Goal: Task Accomplishment & Management: Use online tool/utility

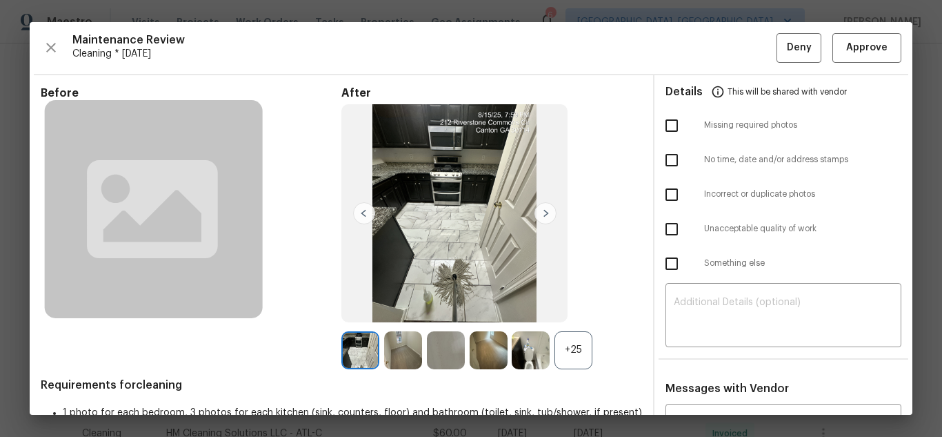
scroll to position [69, 0]
click at [856, 36] on button "Approve" at bounding box center [866, 48] width 69 height 30
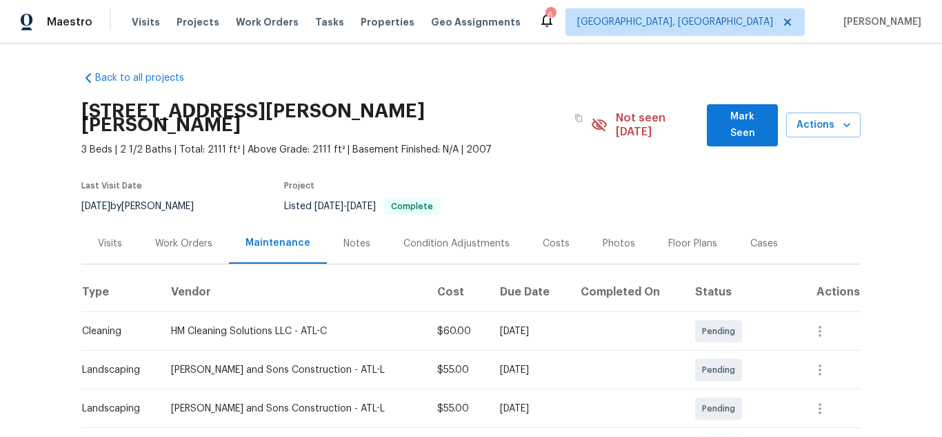
scroll to position [207, 0]
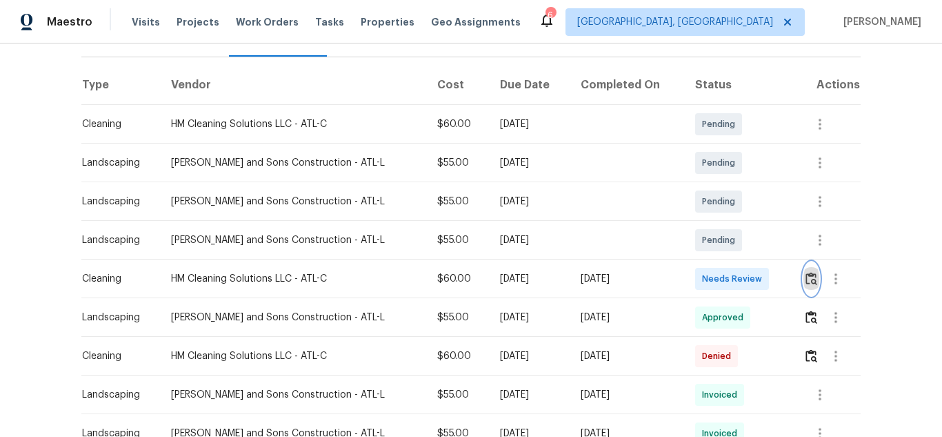
click at [804, 262] on button "button" at bounding box center [812, 278] width 16 height 33
